Goal: Information Seeking & Learning: Check status

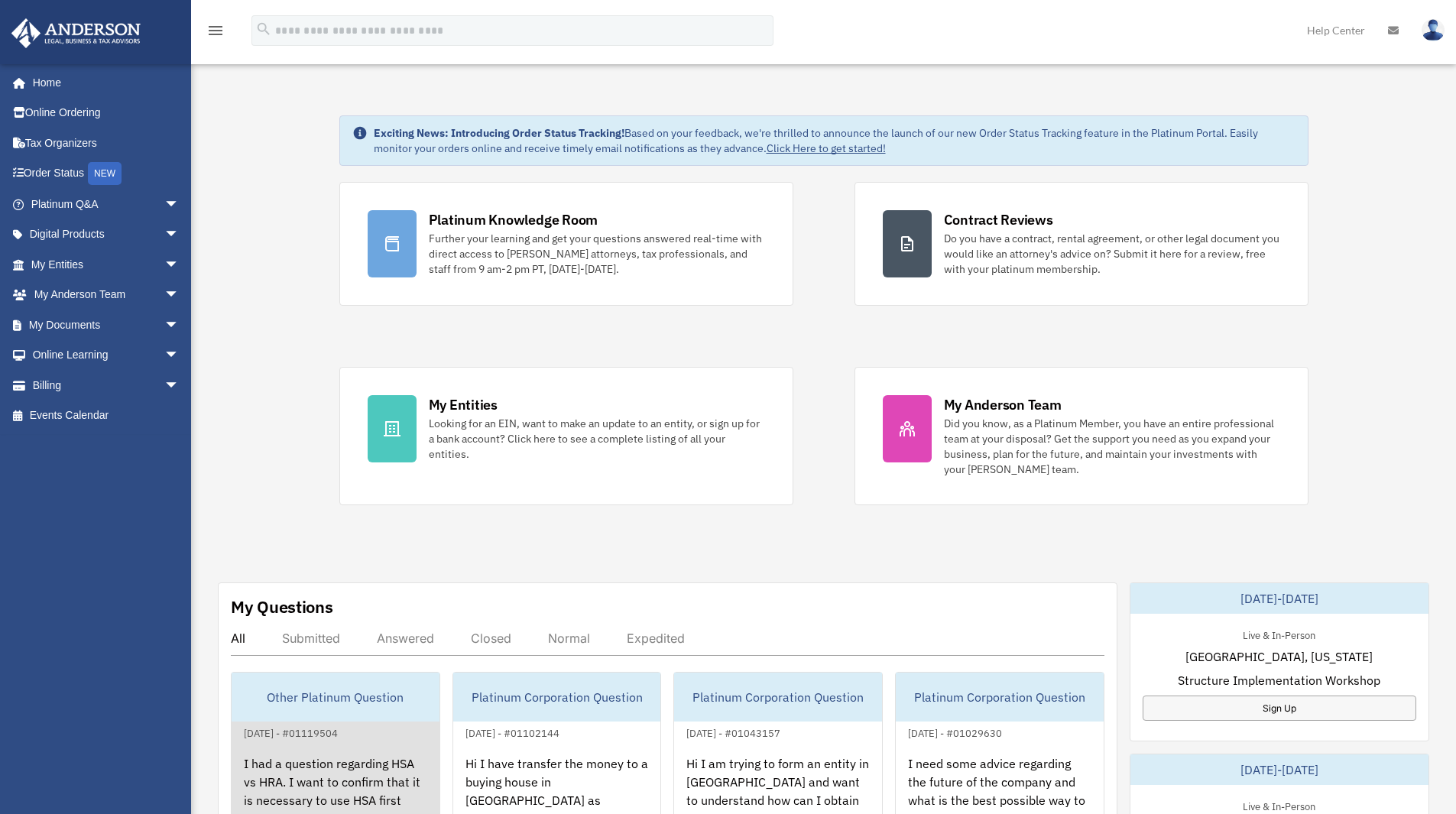
click at [301, 741] on link "Other Platinum Question [DATE] - #01119504 I had a question regarding HSA vs HR…" at bounding box center [335, 760] width 209 height 176
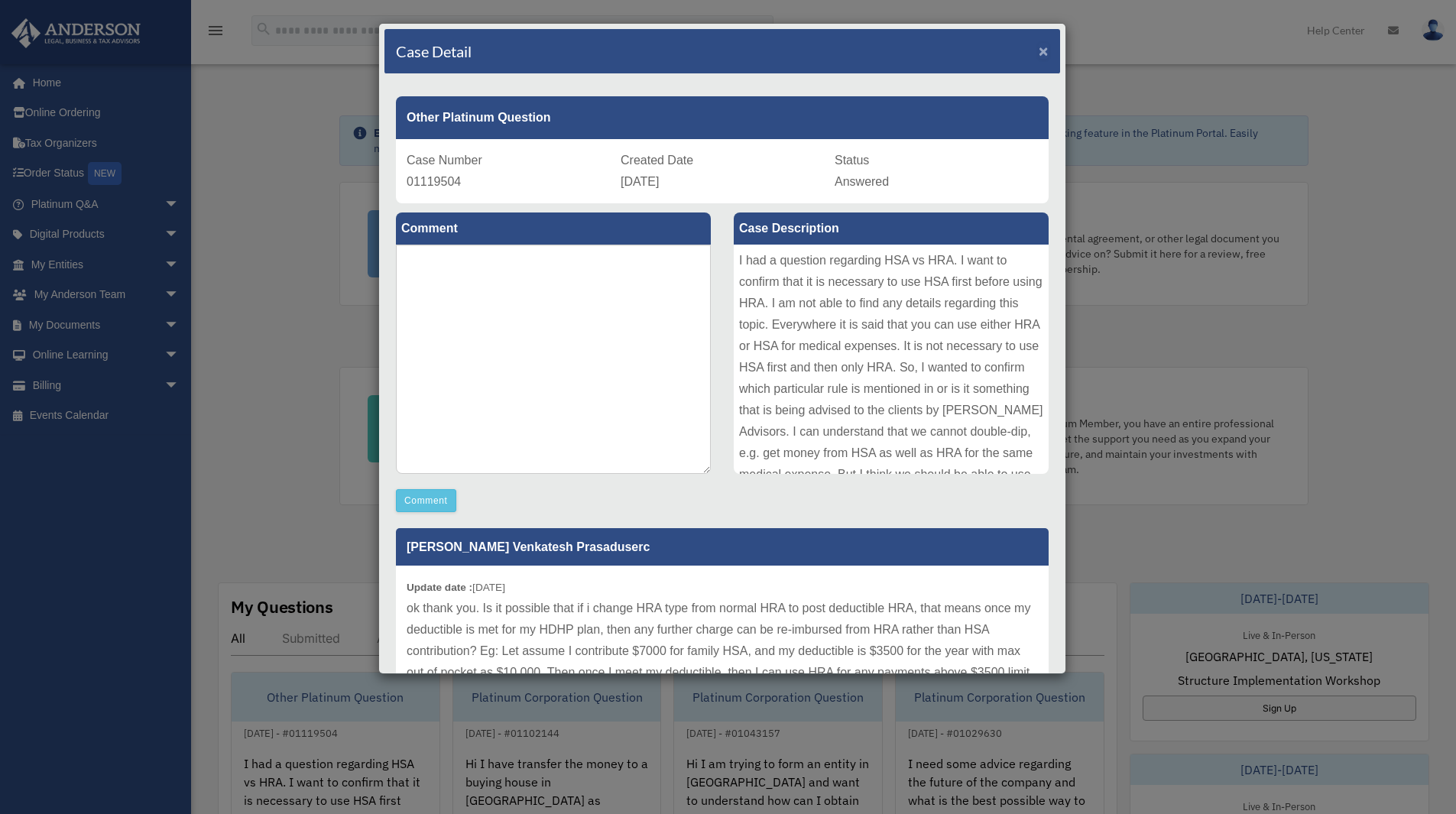
click at [1039, 49] on span "×" at bounding box center [1044, 51] width 10 height 18
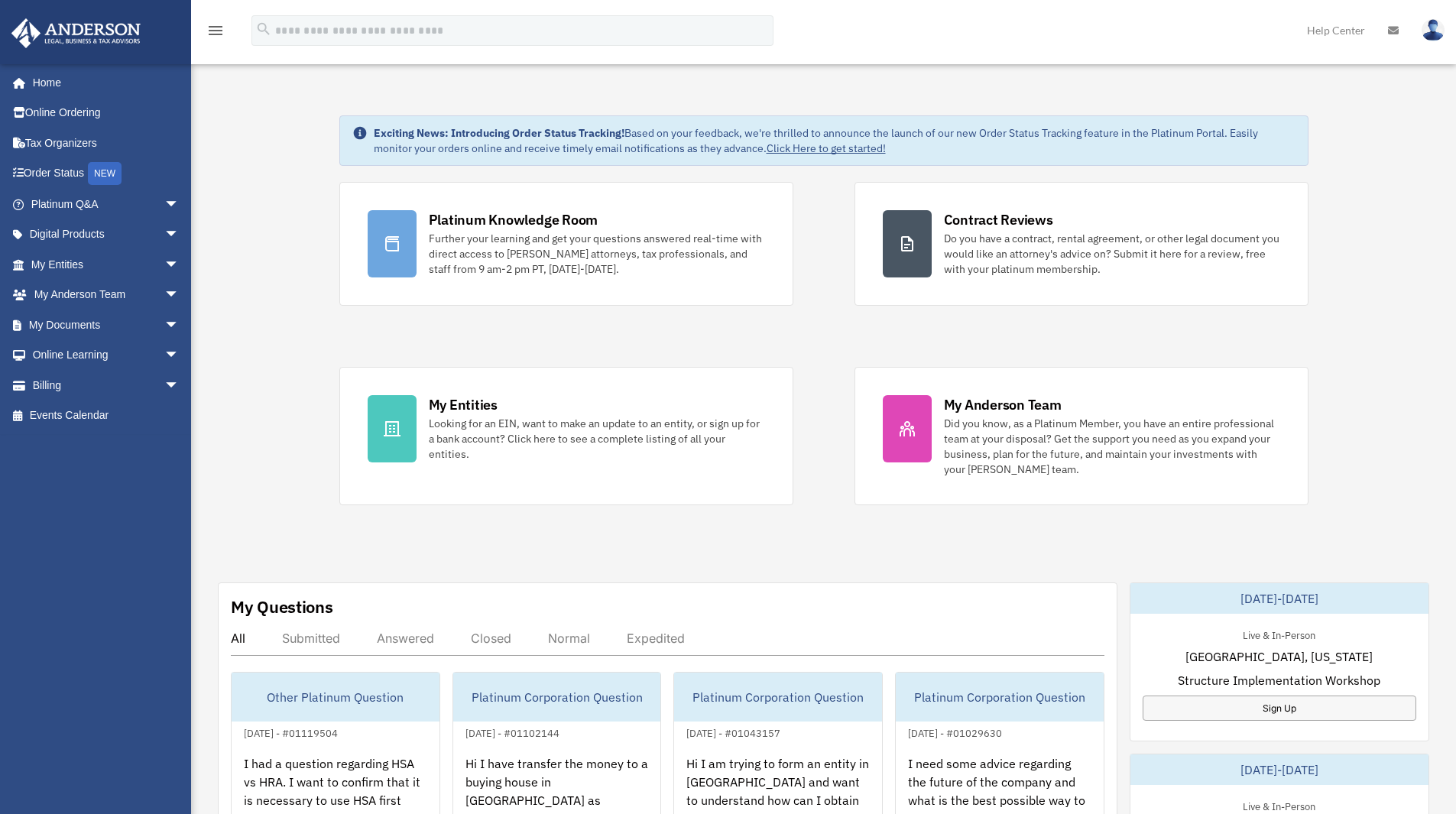
scroll to position [34, 0]
